Goal: Transaction & Acquisition: Purchase product/service

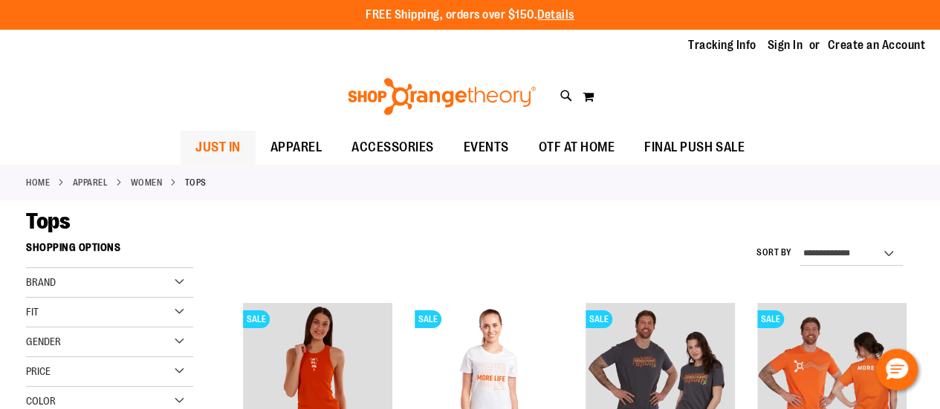
click at [206, 158] on span "JUST IN" at bounding box center [217, 147] width 45 height 33
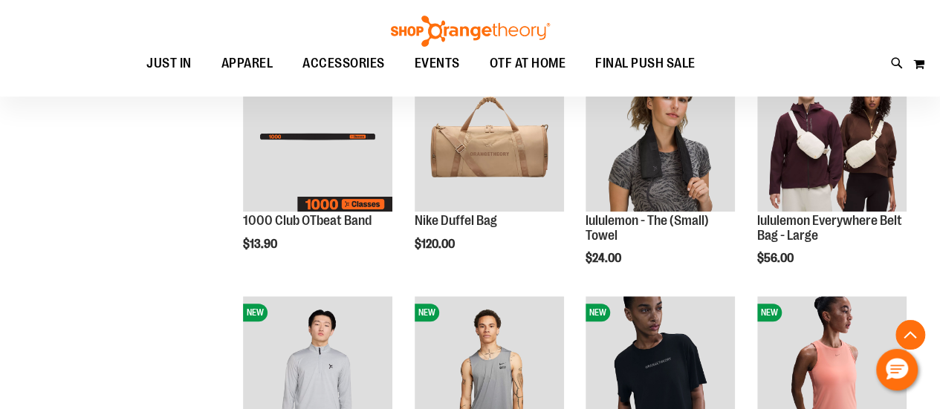
scroll to position [476, 0]
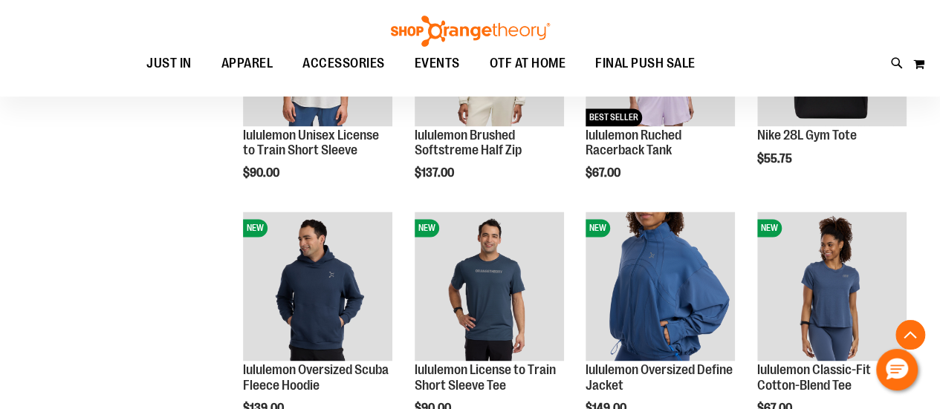
scroll to position [1030, 0]
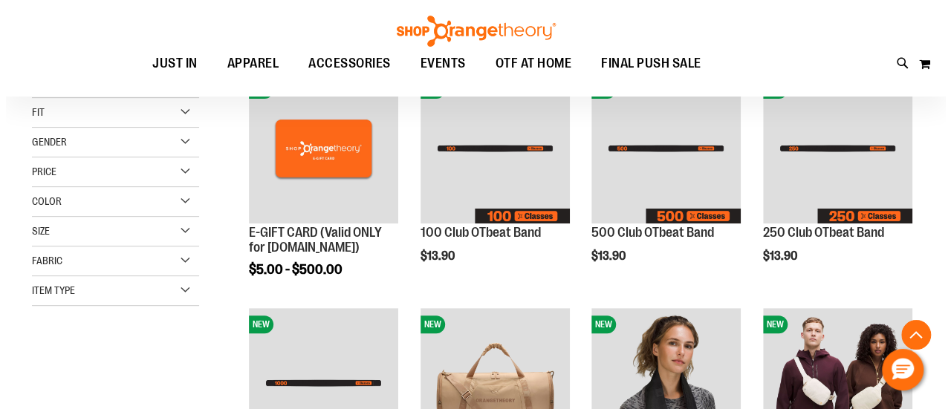
scroll to position [228, 0]
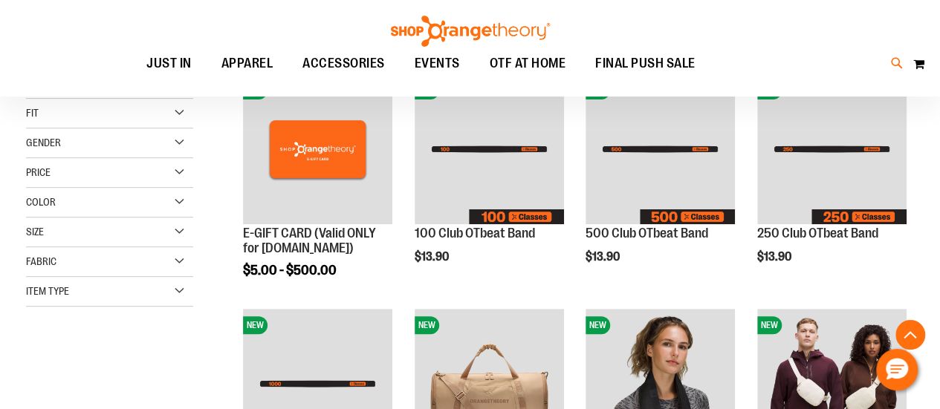
click at [895, 63] on icon at bounding box center [897, 63] width 13 height 17
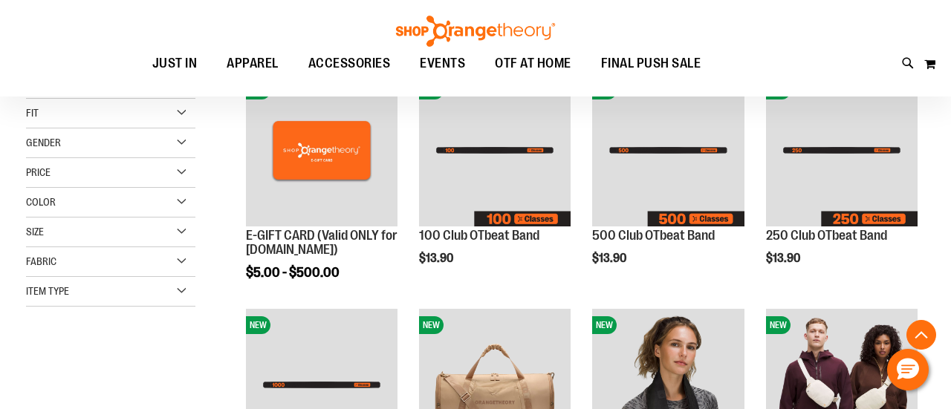
click at [490, 87] on input "Search" at bounding box center [475, 83] width 751 height 49
type input "****"
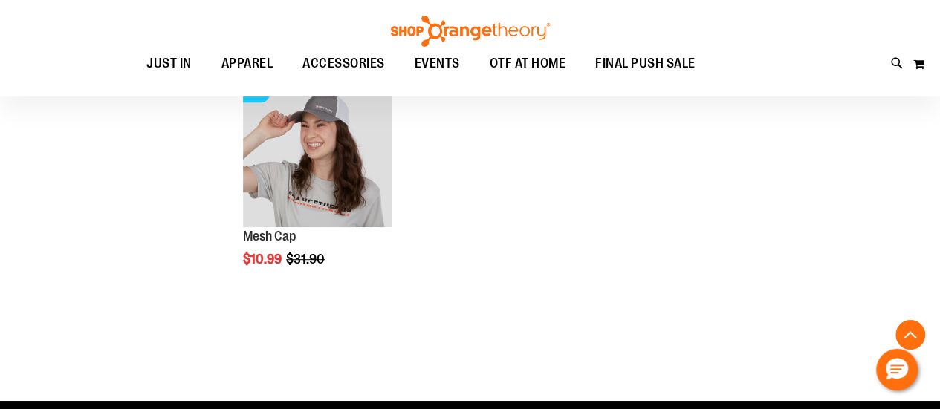
scroll to position [328, 0]
